Goal: Find contact information

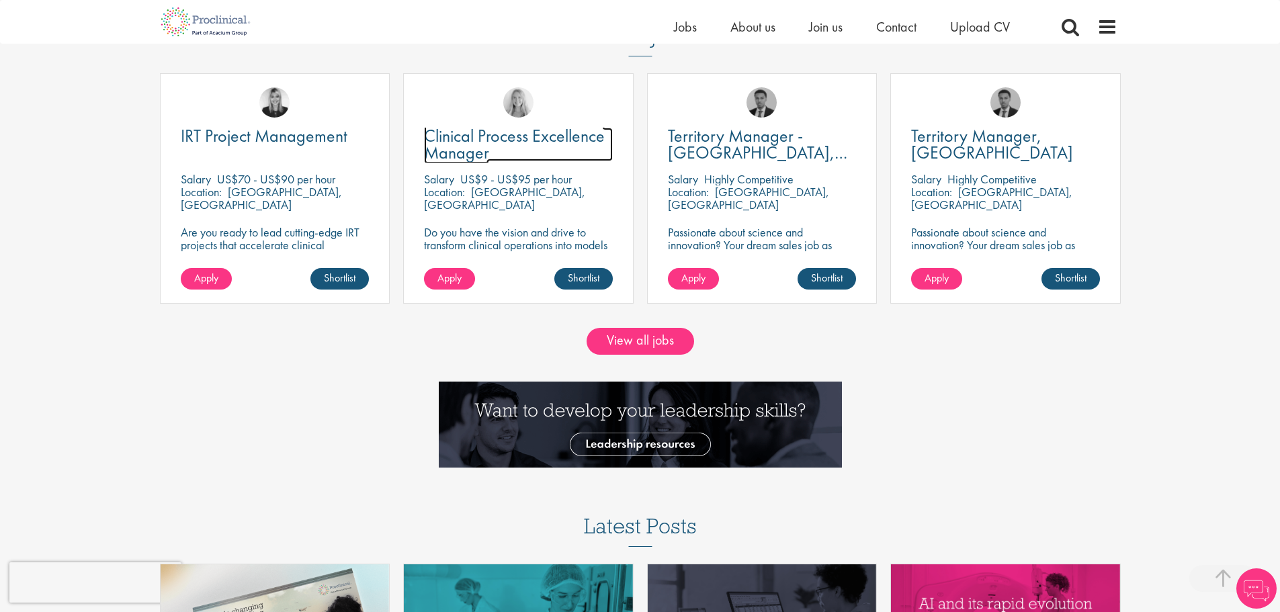
drag, startPoint x: 0, startPoint y: 0, endPoint x: 142, endPoint y: 355, distance: 382.7
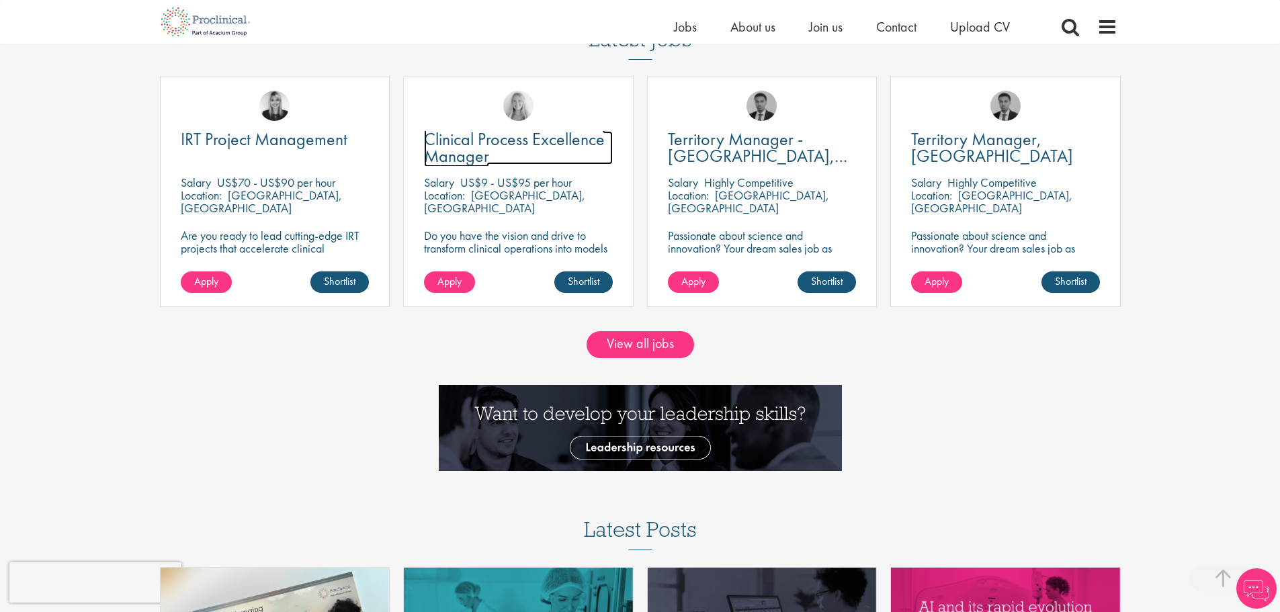
scroll to position [1277, 0]
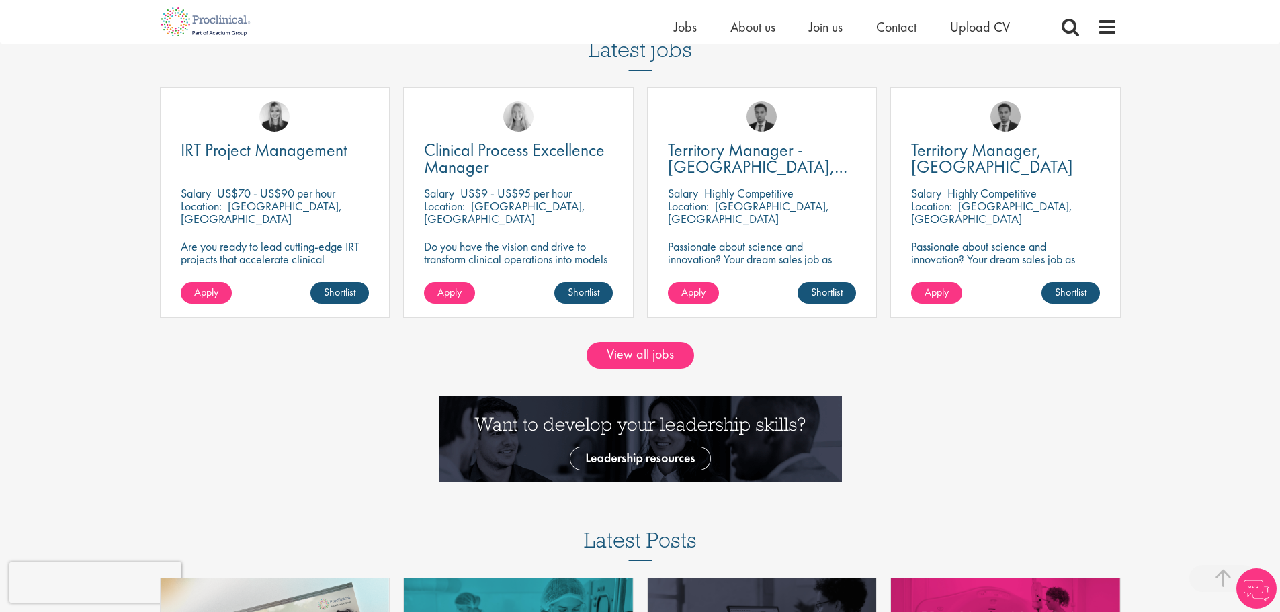
drag, startPoint x: 142, startPoint y: 355, endPoint x: 47, endPoint y: 243, distance: 146.9
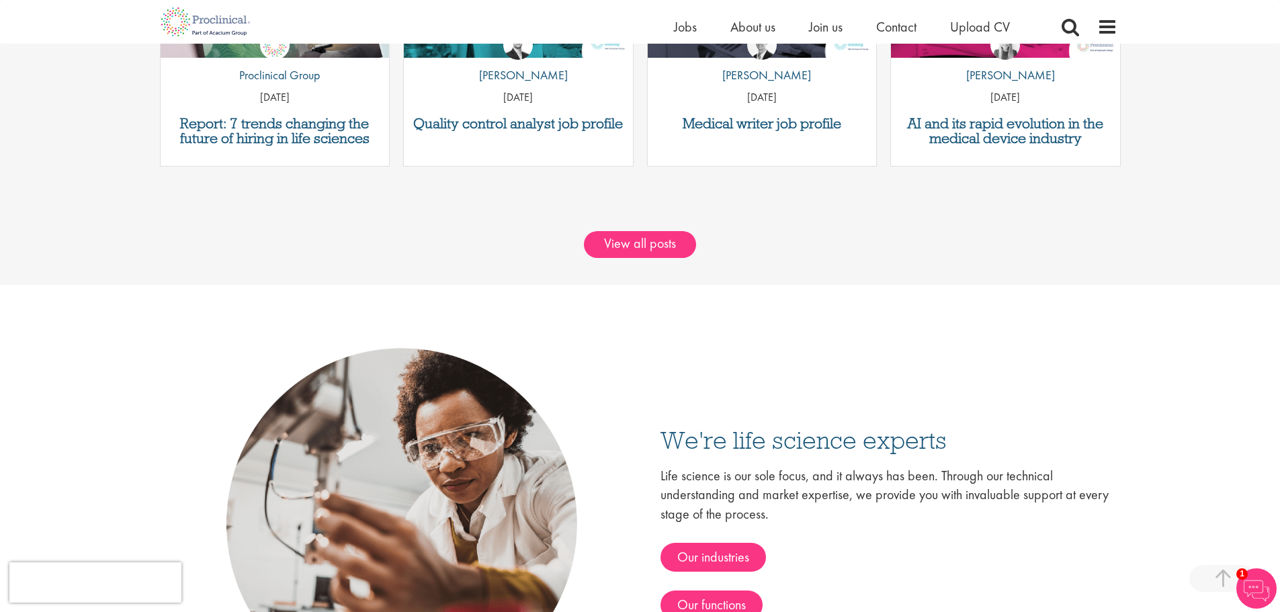
scroll to position [1949, 0]
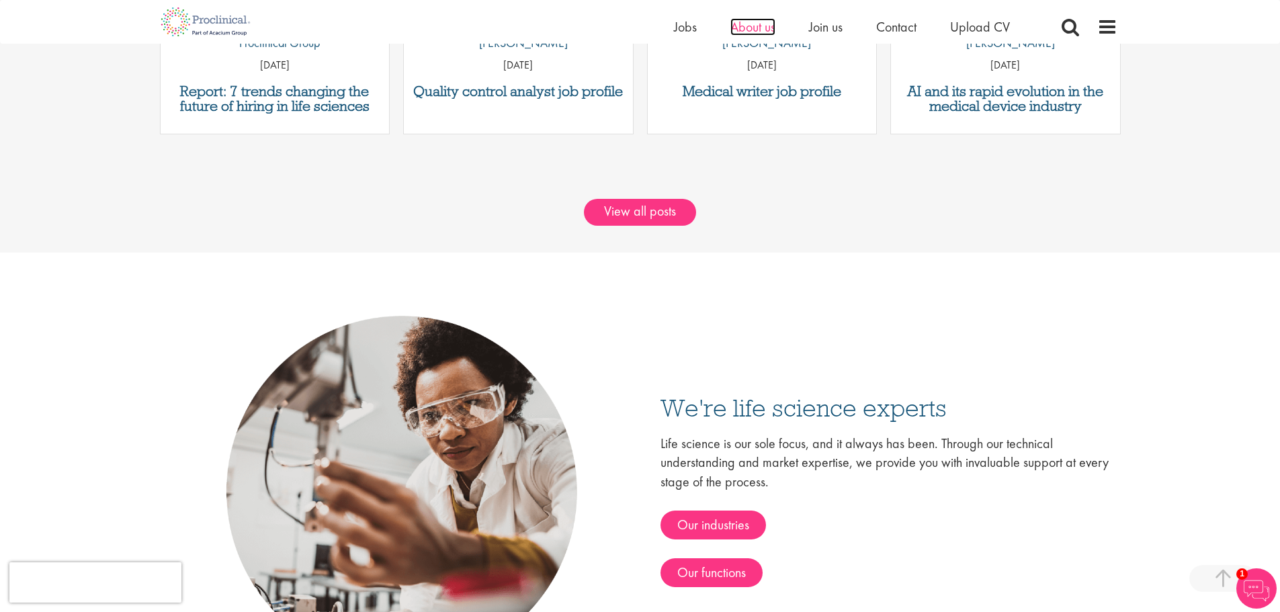
click at [753, 31] on span "About us" at bounding box center [752, 26] width 45 height 17
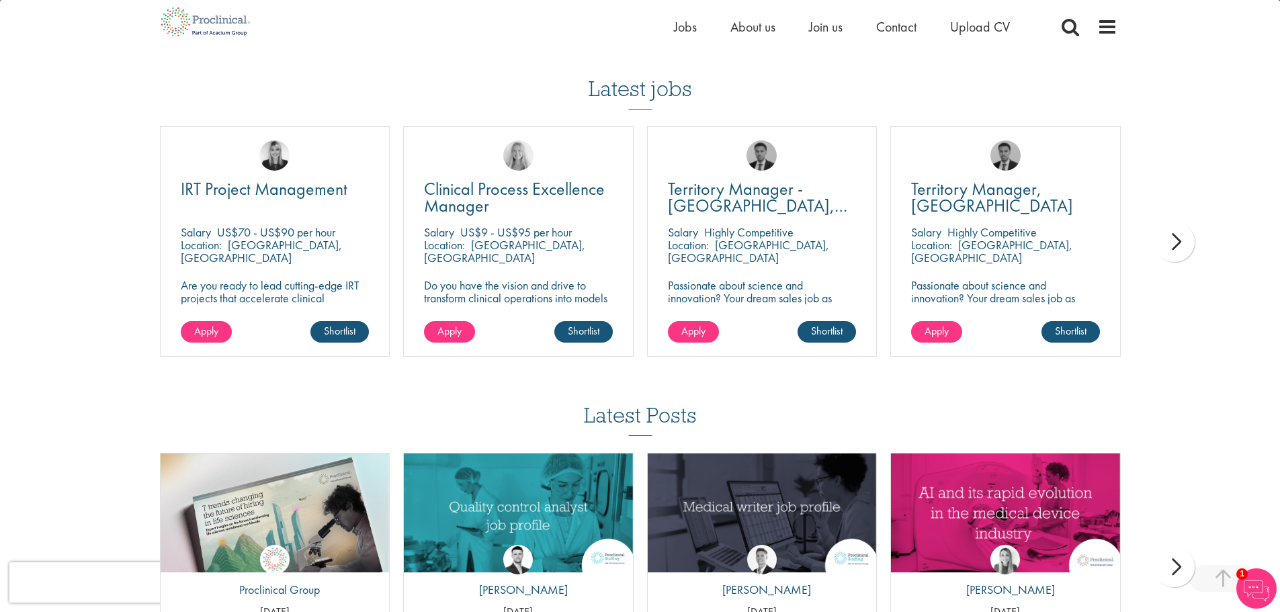
scroll to position [2486, 0]
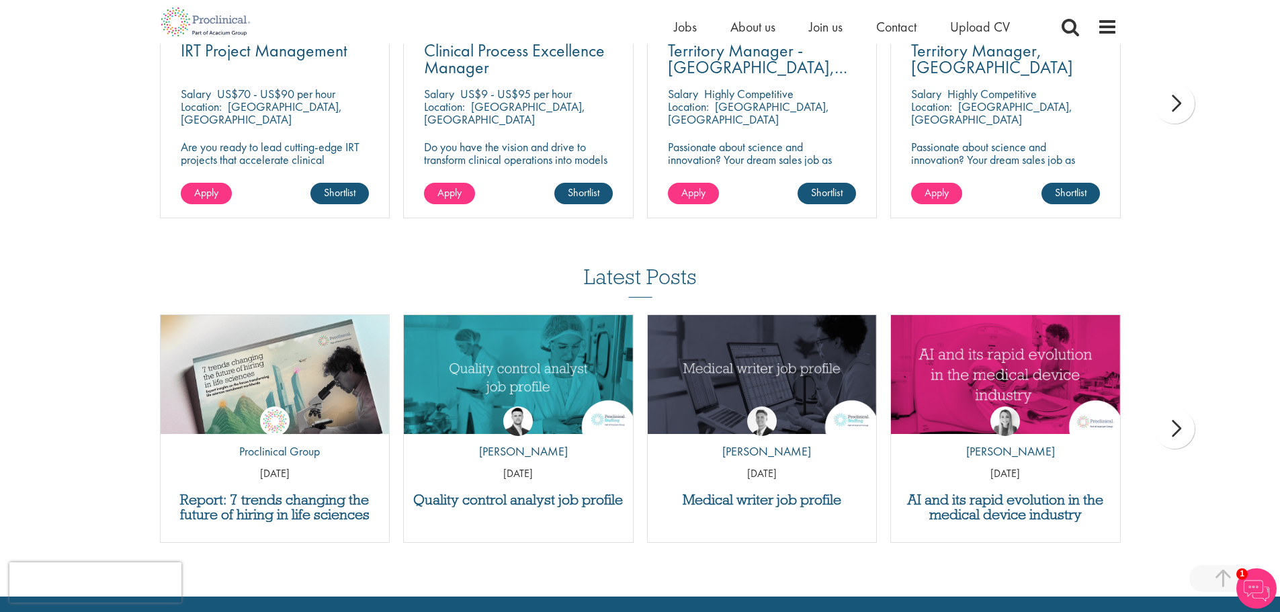
drag, startPoint x: 69, startPoint y: 321, endPoint x: 54, endPoint y: 321, distance: 14.8
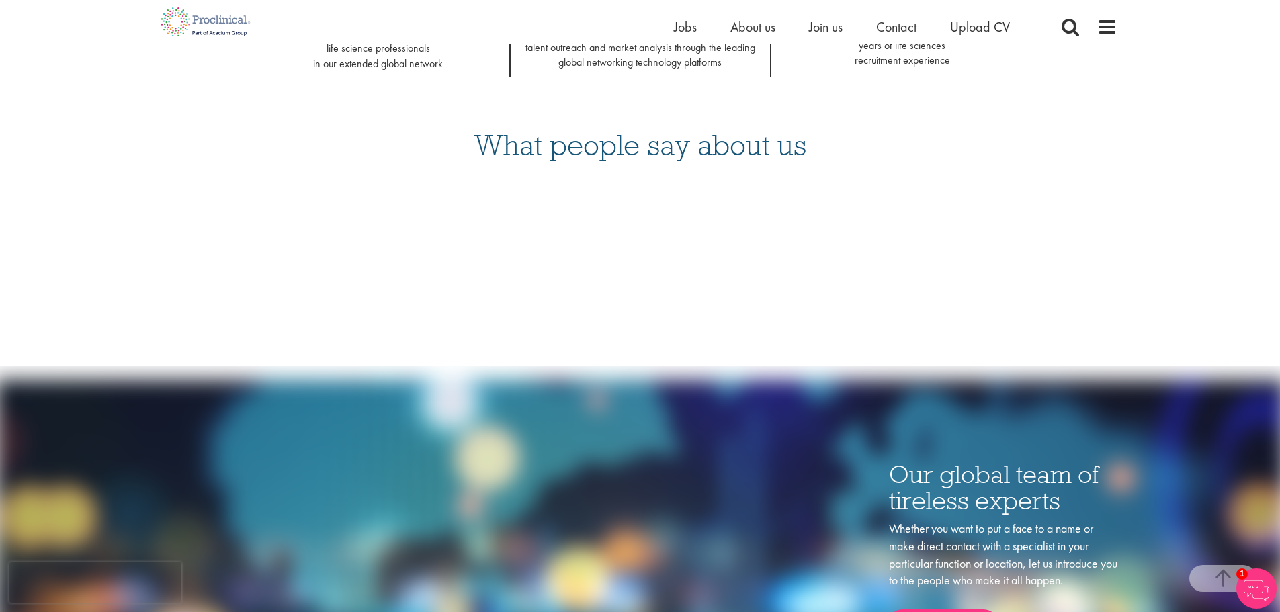
drag, startPoint x: 54, startPoint y: 321, endPoint x: 64, endPoint y: -6, distance: 326.7
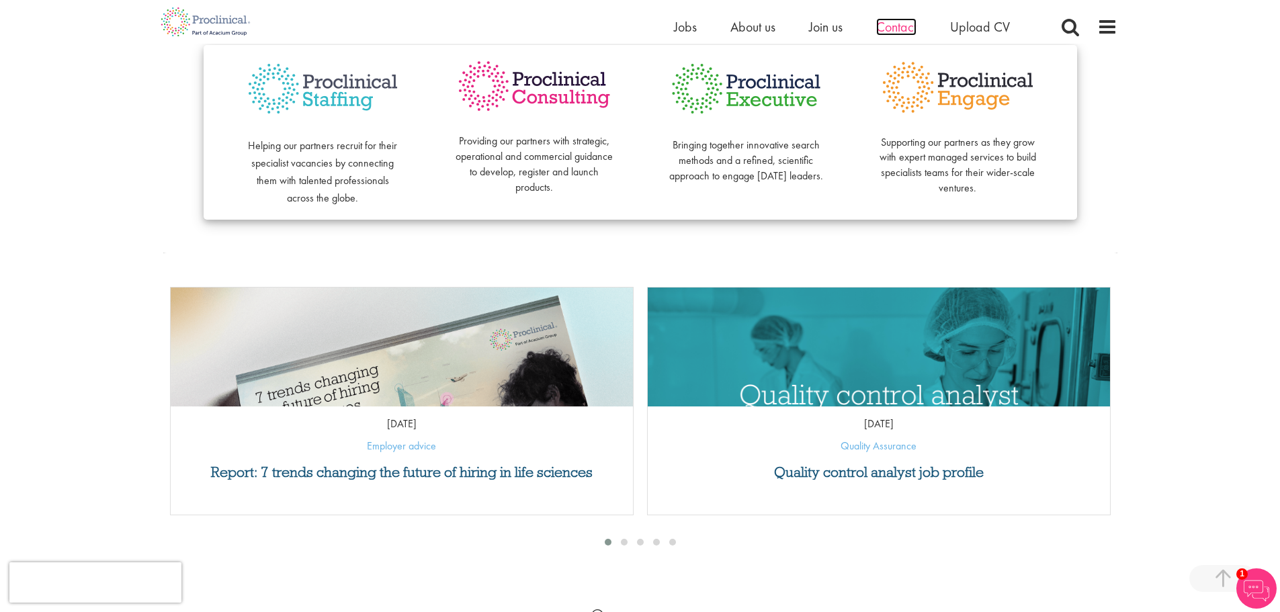
click at [899, 31] on span "Contact" at bounding box center [896, 26] width 40 height 17
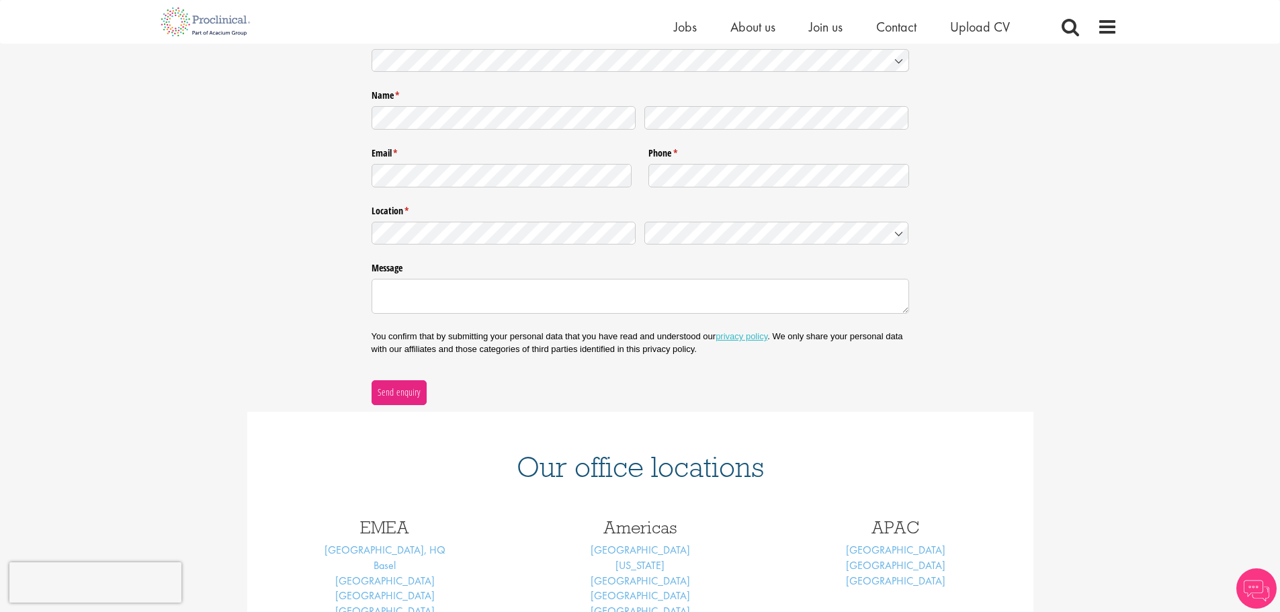
scroll to position [306, 0]
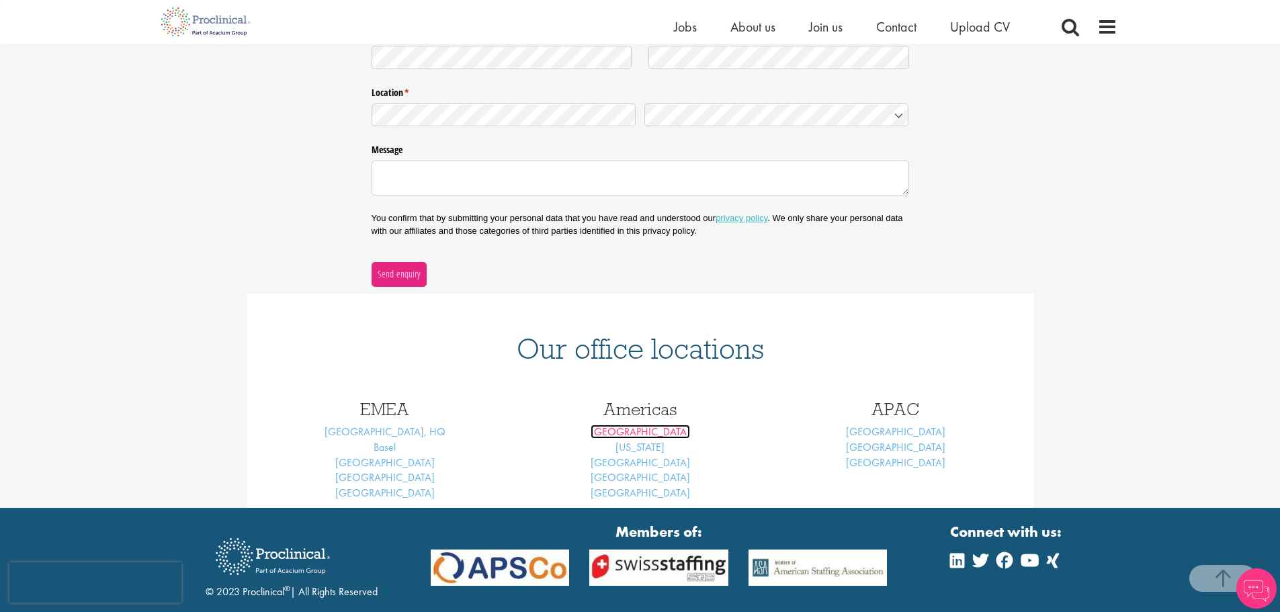
click at [654, 433] on link "[GEOGRAPHIC_DATA]" at bounding box center [640, 432] width 99 height 14
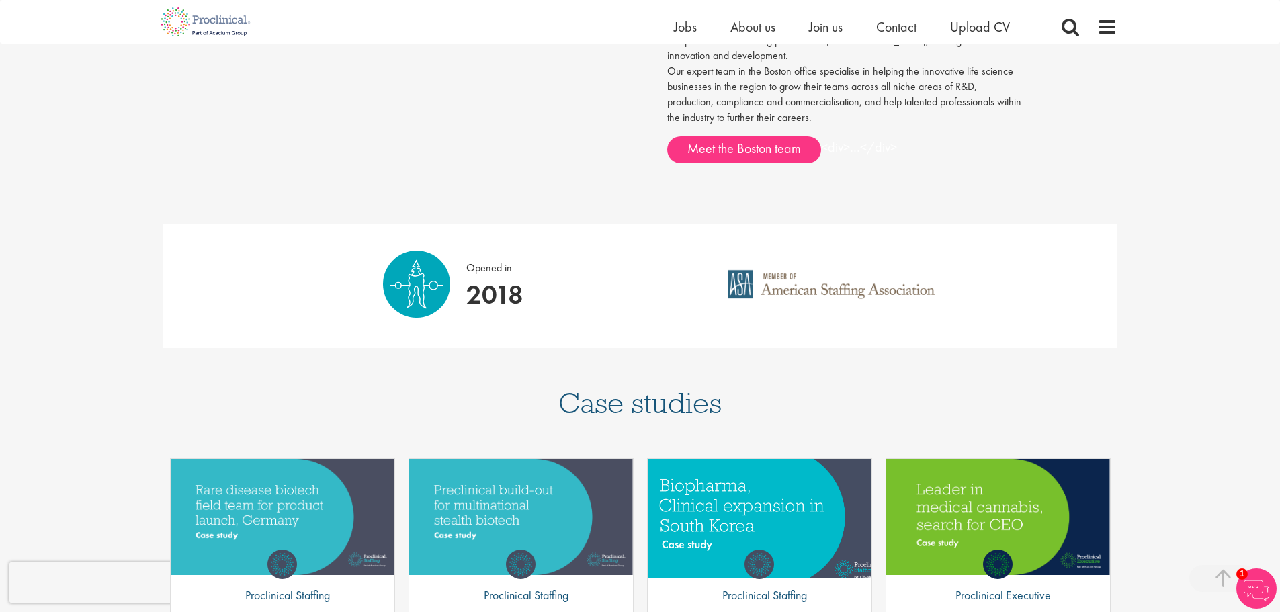
scroll to position [725, 0]
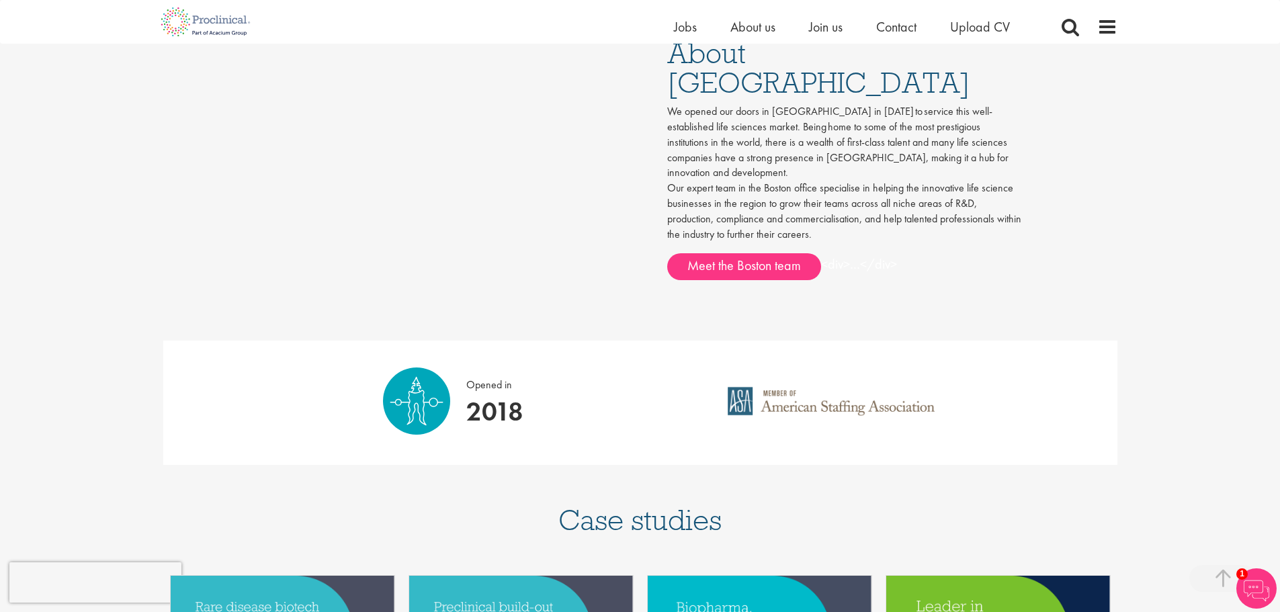
click at [789, 189] on div "About [GEOGRAPHIC_DATA] We opened our doors in [GEOGRAPHIC_DATA] in [DATE] to s…" at bounding box center [836, 166] width 393 height 282
click at [779, 253] on link "Meet the Boston team" at bounding box center [744, 266] width 154 height 27
